Goal: Transaction & Acquisition: Download file/media

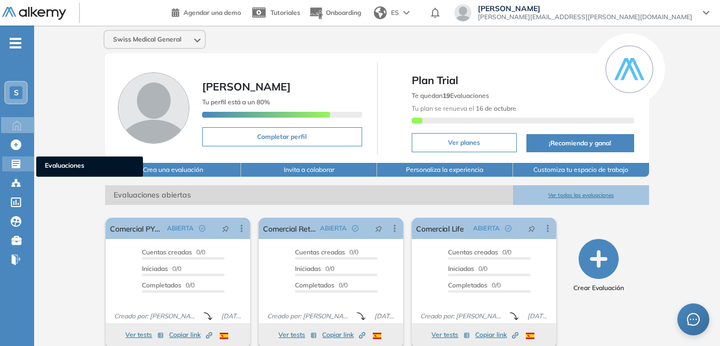
click at [13, 165] on icon at bounding box center [16, 164] width 9 height 9
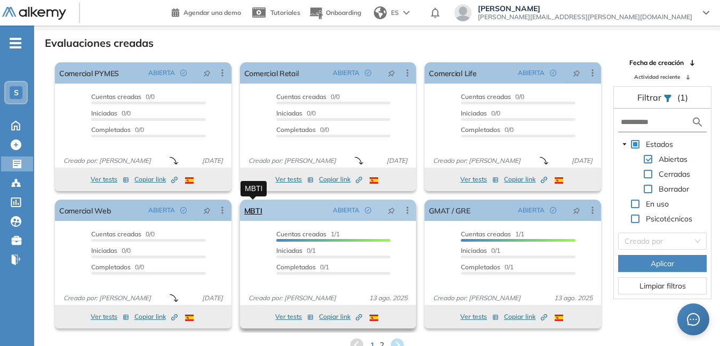
scroll to position [26, 0]
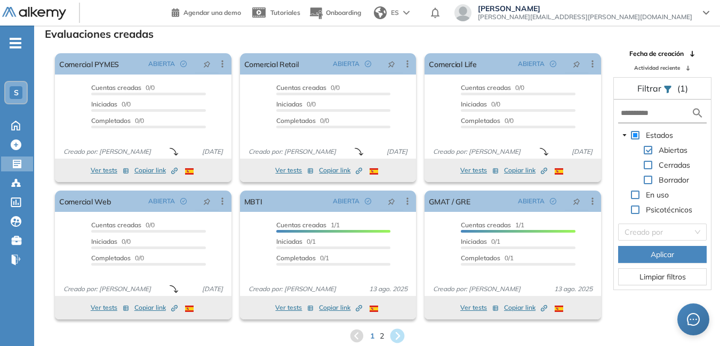
click at [399, 334] on icon at bounding box center [397, 336] width 14 height 14
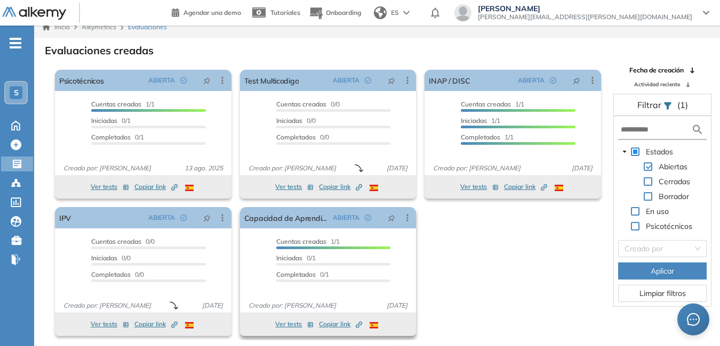
scroll to position [0, 0]
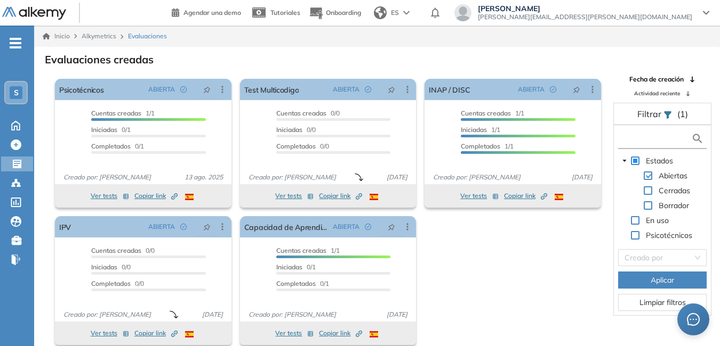
click at [645, 136] on input "text" at bounding box center [655, 138] width 70 height 11
type input "**********"
click at [663, 280] on span "Aplicar" at bounding box center [661, 280] width 23 height 12
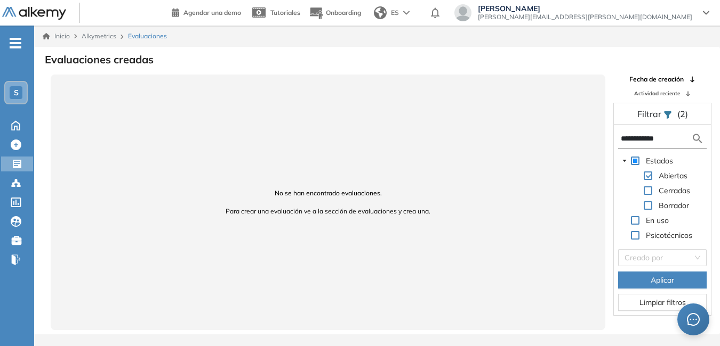
click at [636, 159] on span at bounding box center [635, 161] width 9 height 9
drag, startPoint x: 685, startPoint y: 138, endPoint x: 578, endPoint y: 142, distance: 107.2
click at [579, 141] on div "**********" at bounding box center [377, 203] width 684 height 256
click at [630, 220] on span at bounding box center [624, 220] width 13 height 13
click at [635, 223] on span at bounding box center [635, 220] width 9 height 9
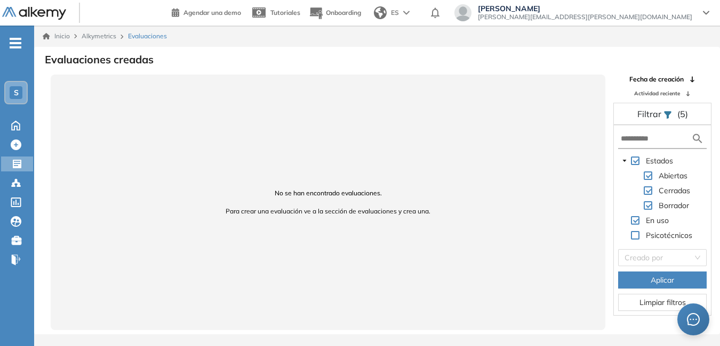
click at [637, 236] on span at bounding box center [635, 235] width 9 height 9
click at [650, 284] on span "Aplicar" at bounding box center [661, 280] width 23 height 12
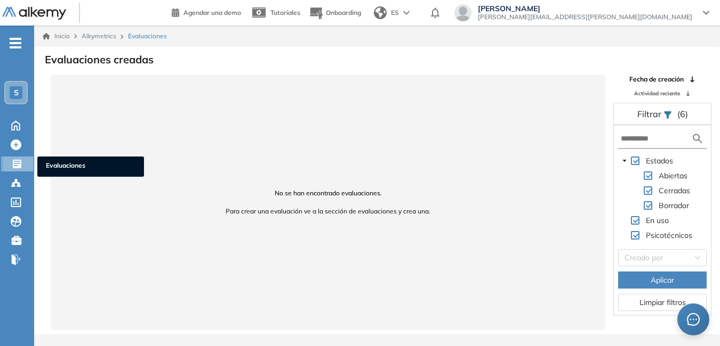
click at [17, 158] on div at bounding box center [18, 163] width 13 height 13
click at [16, 159] on icon at bounding box center [17, 164] width 11 height 11
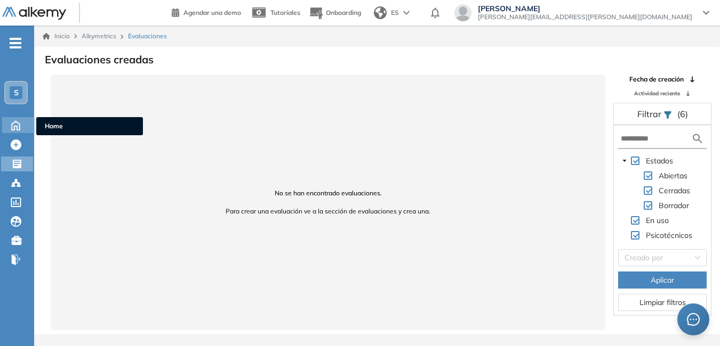
click at [16, 119] on icon at bounding box center [15, 124] width 19 height 13
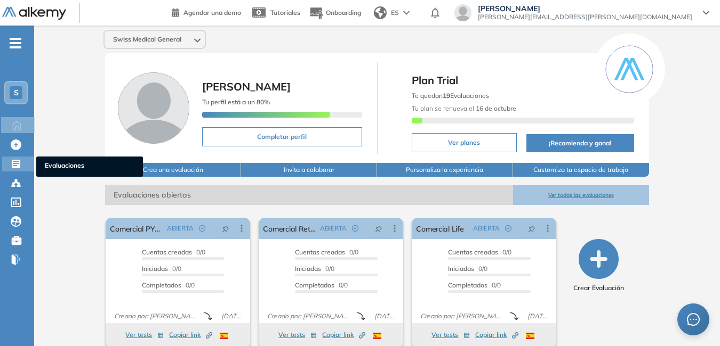
click at [12, 161] on icon at bounding box center [16, 164] width 9 height 9
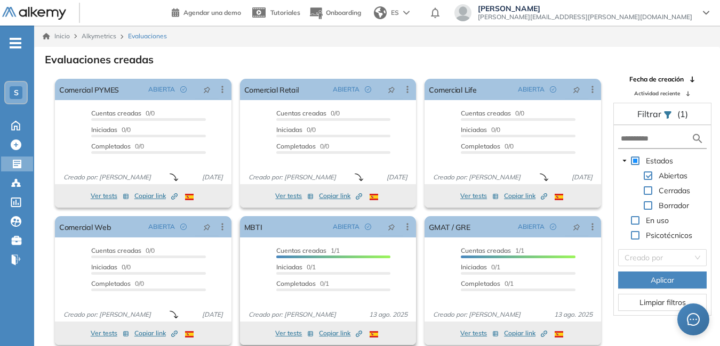
scroll to position [26, 0]
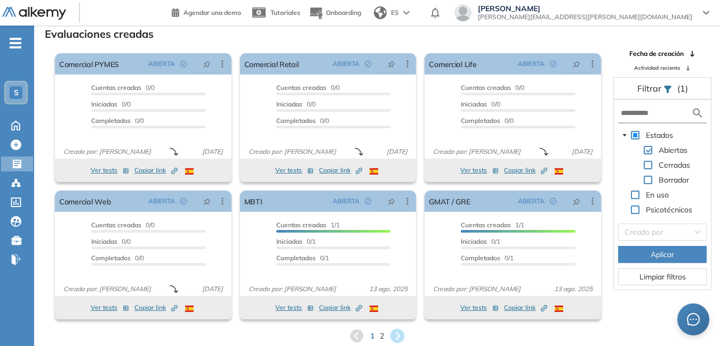
click at [399, 333] on icon at bounding box center [397, 336] width 14 height 14
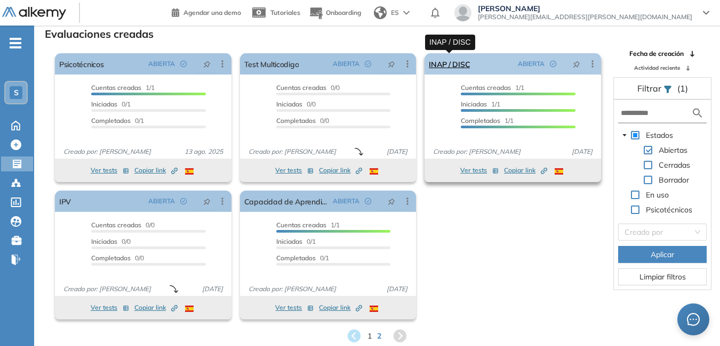
click at [453, 62] on link "INAP / DISC" at bounding box center [449, 63] width 41 height 21
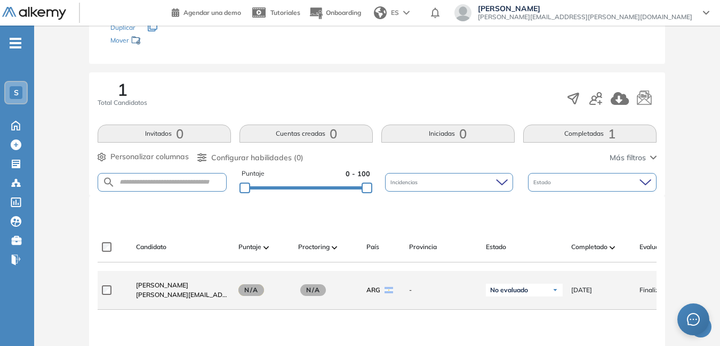
scroll to position [160, 0]
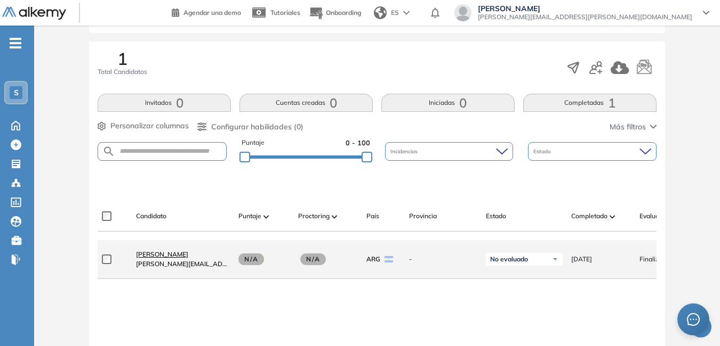
click at [160, 259] on span "[PERSON_NAME]" at bounding box center [162, 255] width 52 height 8
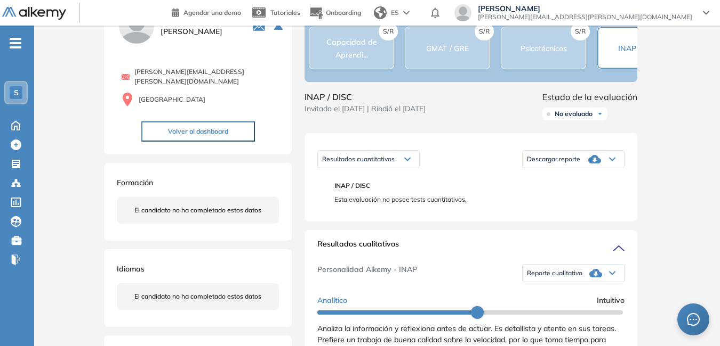
scroll to position [56, 0]
click at [567, 165] on span "Descargar reporte" at bounding box center [553, 160] width 53 height 9
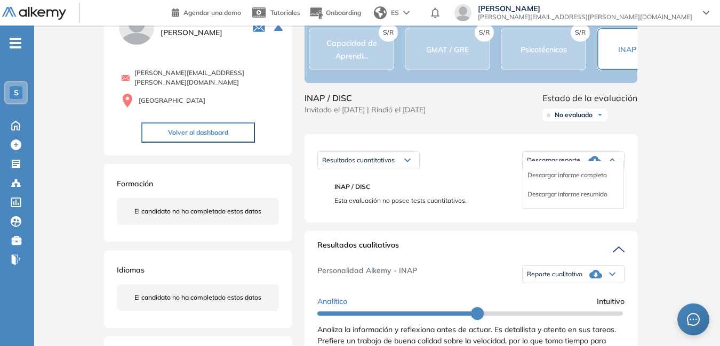
click at [559, 181] on li "Descargar informe completo" at bounding box center [566, 175] width 79 height 11
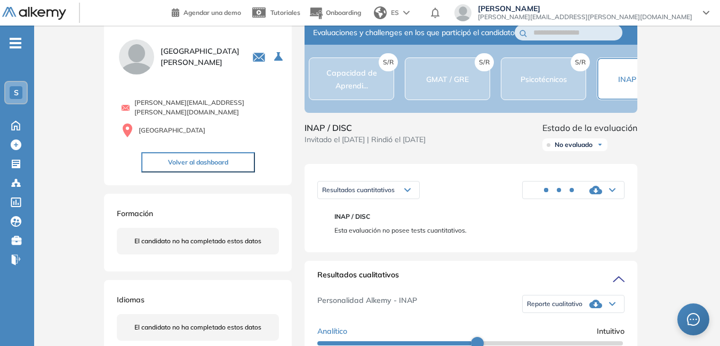
scroll to position [0, 0]
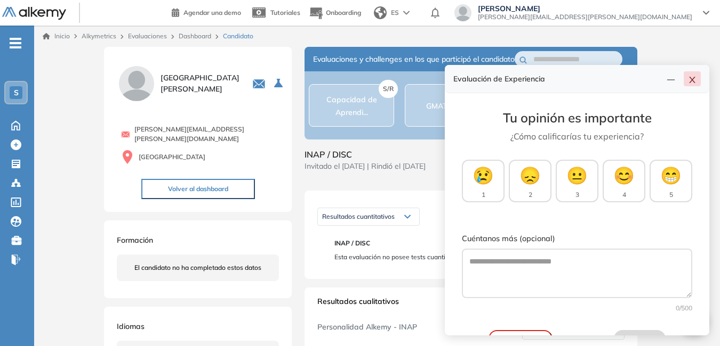
click at [698, 79] on button "button" at bounding box center [691, 78] width 17 height 15
